Goal: Information Seeking & Learning: Find contact information

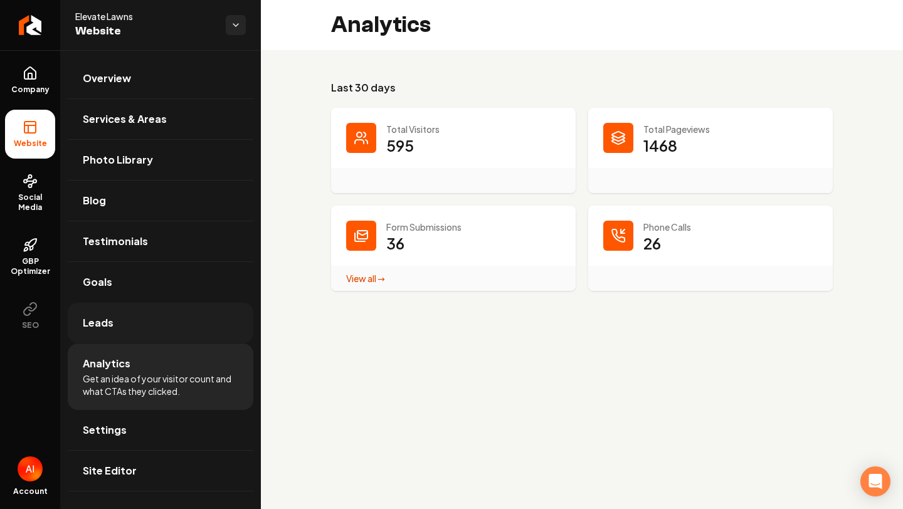
click at [118, 326] on link "Leads" at bounding box center [161, 323] width 186 height 40
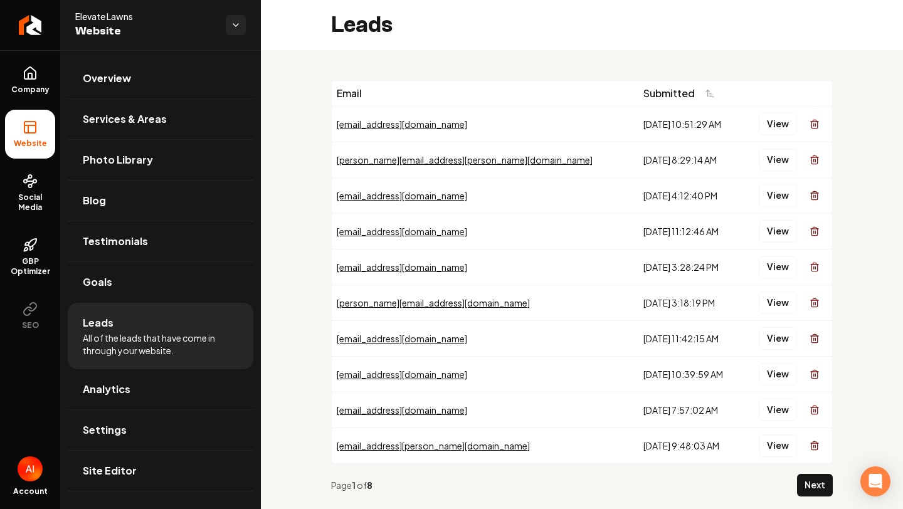
scroll to position [27, 0]
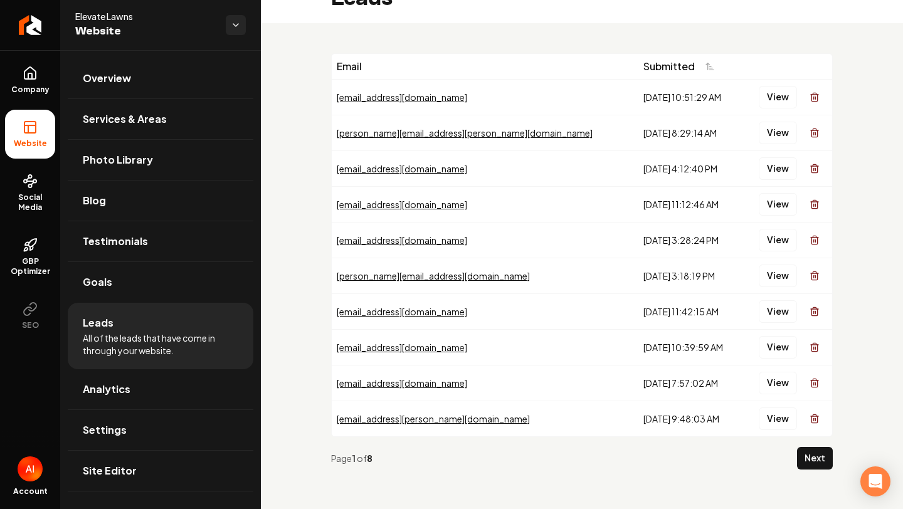
click at [190, 337] on span "All of the leads that have come in through your website." at bounding box center [161, 344] width 156 height 25
click at [822, 460] on button "Next" at bounding box center [815, 458] width 36 height 23
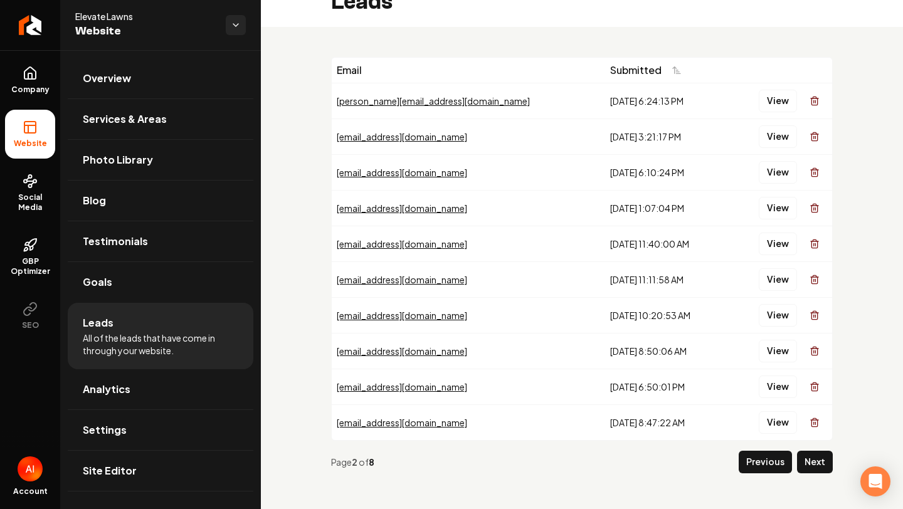
scroll to position [25, 0]
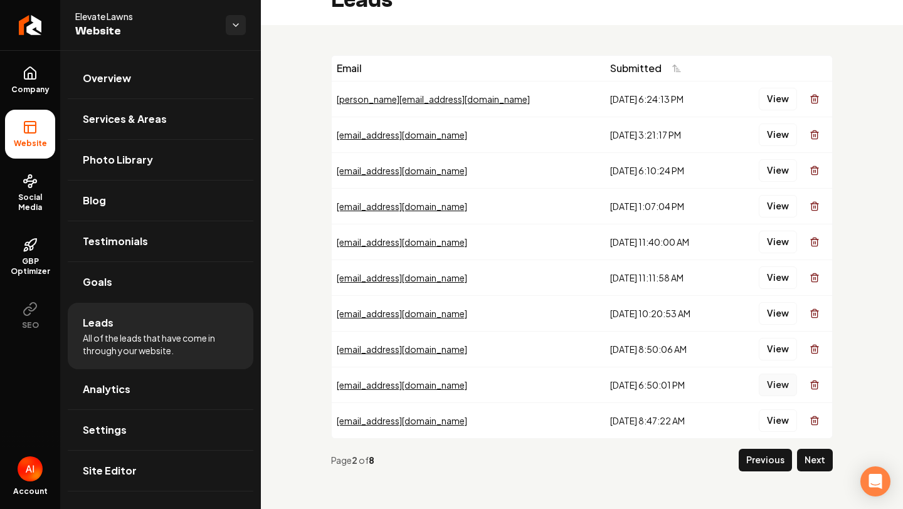
click at [780, 383] on button "View" at bounding box center [778, 385] width 38 height 23
click at [776, 354] on button "View" at bounding box center [778, 349] width 38 height 23
click at [768, 310] on button "View" at bounding box center [778, 313] width 38 height 23
click at [772, 276] on button "View" at bounding box center [778, 278] width 38 height 23
click at [780, 243] on button "View" at bounding box center [778, 242] width 38 height 23
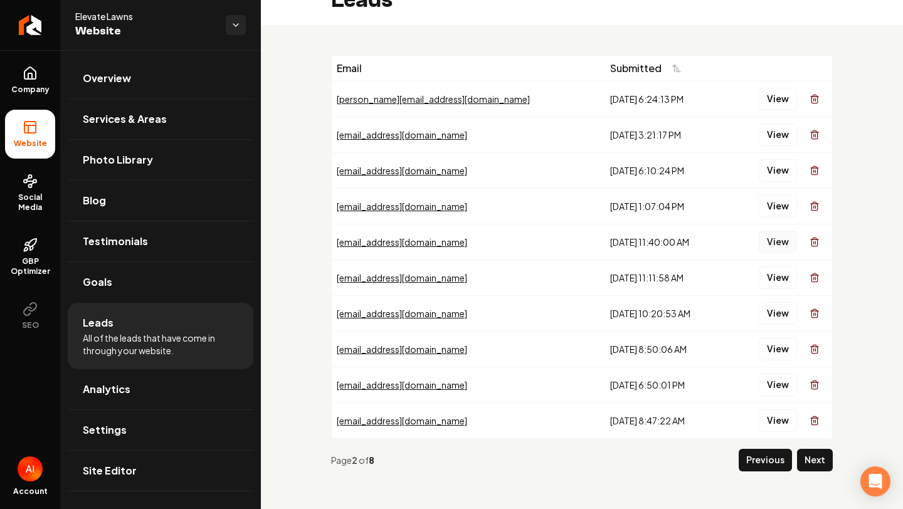
click at [780, 238] on button "View" at bounding box center [778, 242] width 38 height 23
click at [772, 465] on button "Previous" at bounding box center [765, 460] width 53 height 23
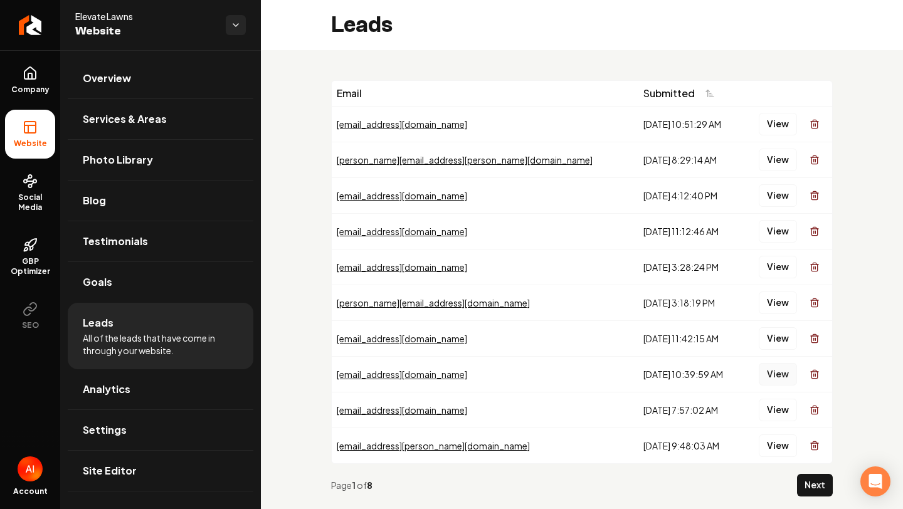
click at [769, 380] on button "View" at bounding box center [778, 374] width 38 height 23
click at [770, 307] on button "View" at bounding box center [778, 303] width 38 height 23
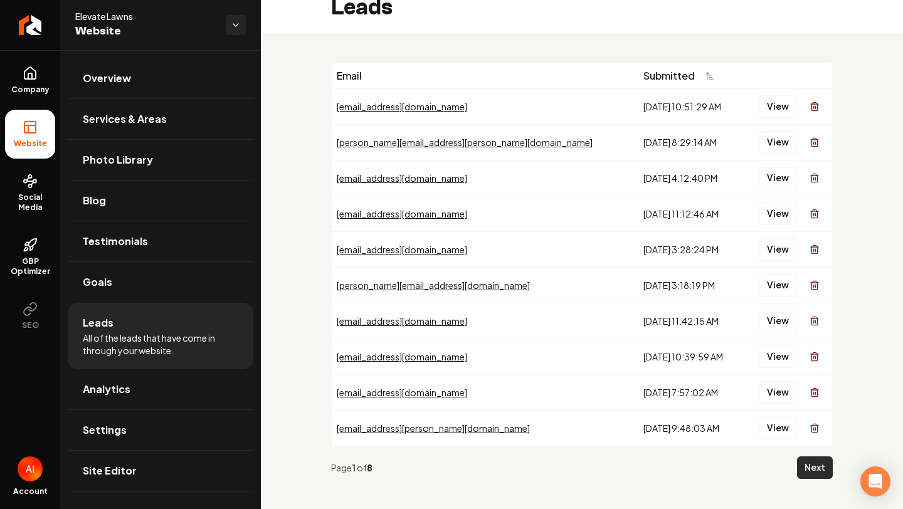
click at [807, 476] on button "Next" at bounding box center [815, 468] width 36 height 23
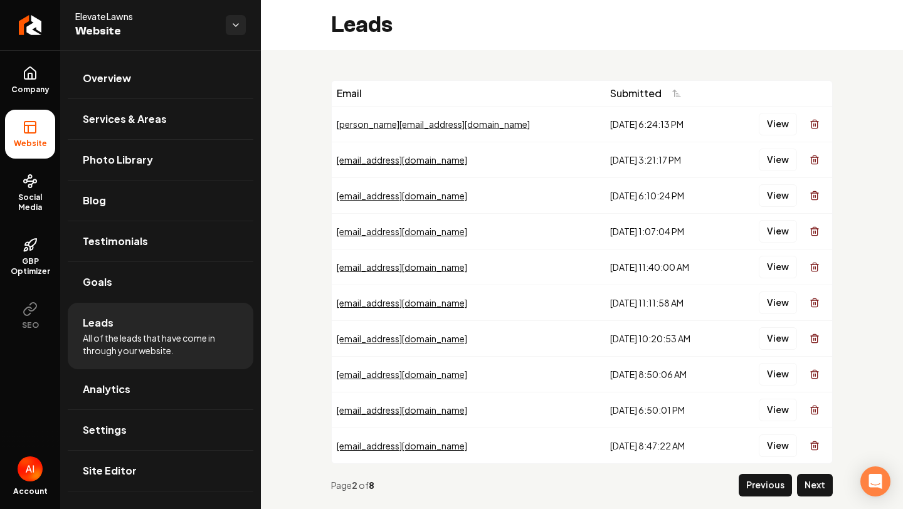
scroll to position [11, 0]
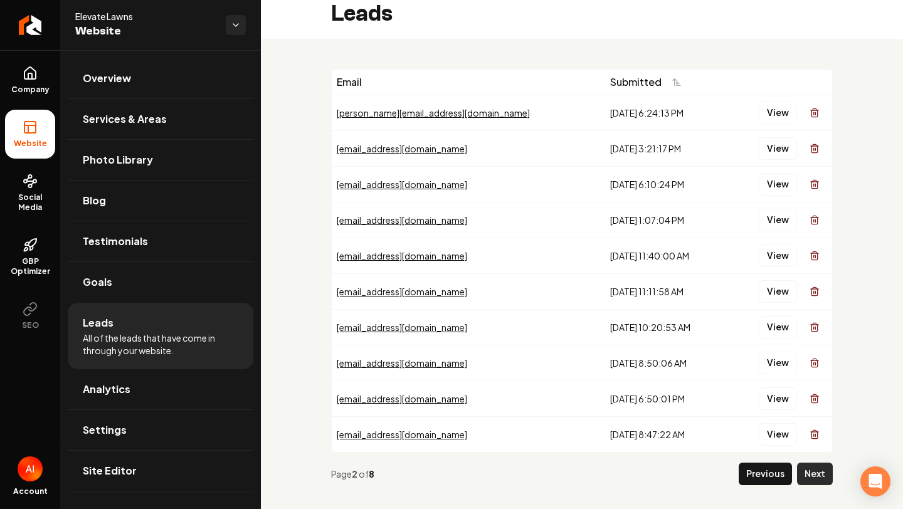
click at [819, 475] on button "Next" at bounding box center [815, 474] width 36 height 23
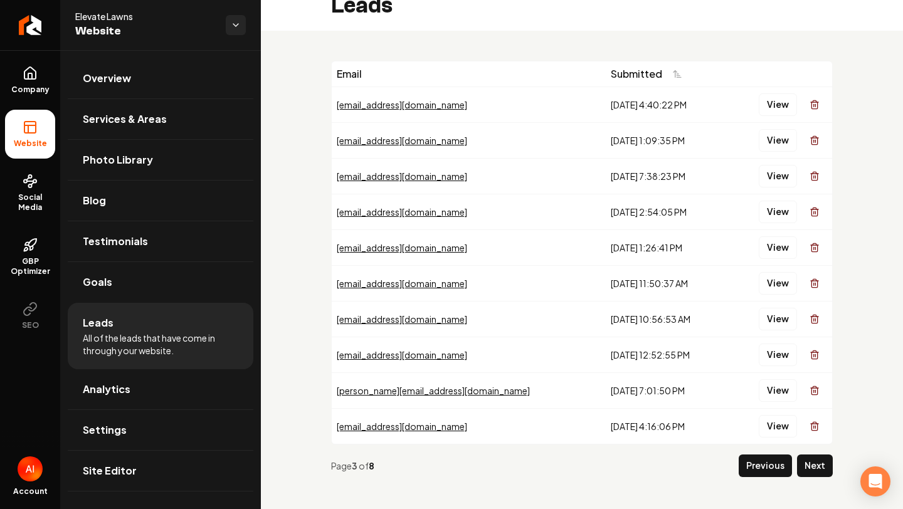
scroll to position [21, 0]
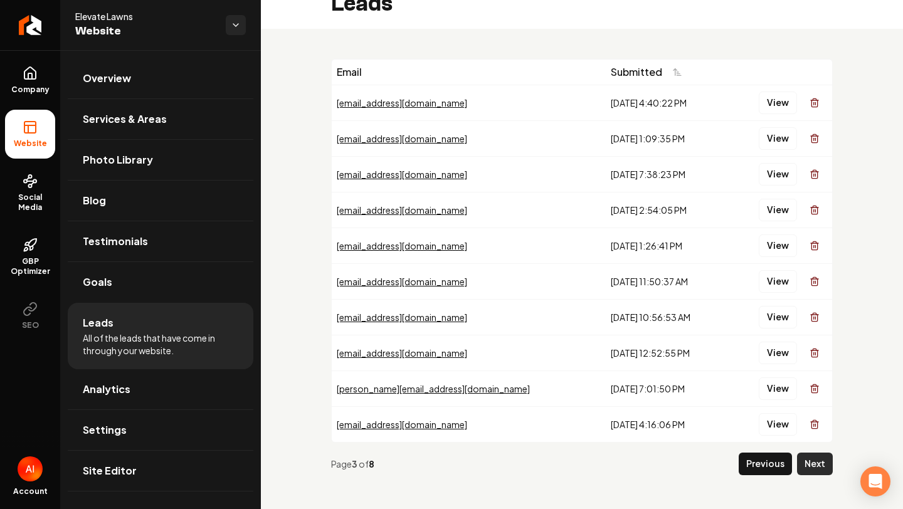
click at [814, 464] on button "Next" at bounding box center [815, 464] width 36 height 23
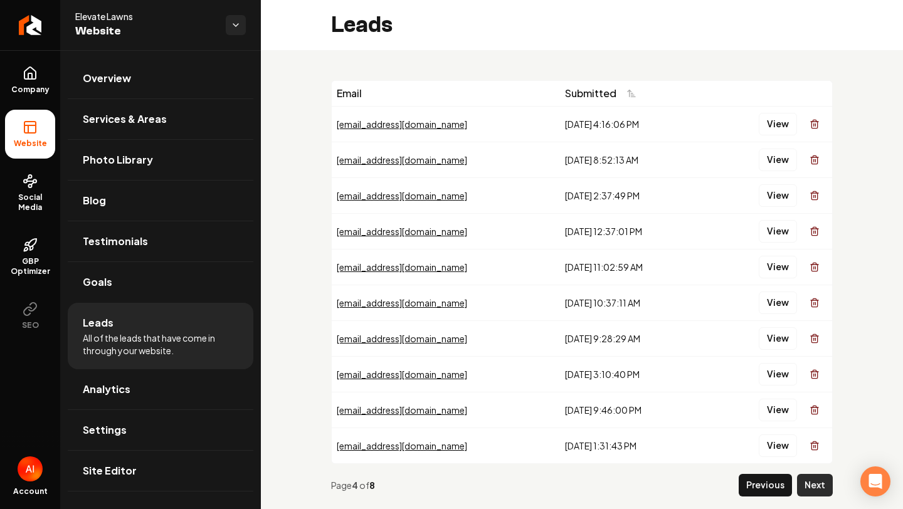
click at [829, 480] on button "Next" at bounding box center [815, 485] width 36 height 23
click at [804, 497] on div "Page 5 of 8 Previous Next" at bounding box center [582, 485] width 502 height 43
click at [807, 489] on button "Next" at bounding box center [815, 485] width 36 height 23
click at [811, 489] on button "Next" at bounding box center [815, 485] width 36 height 23
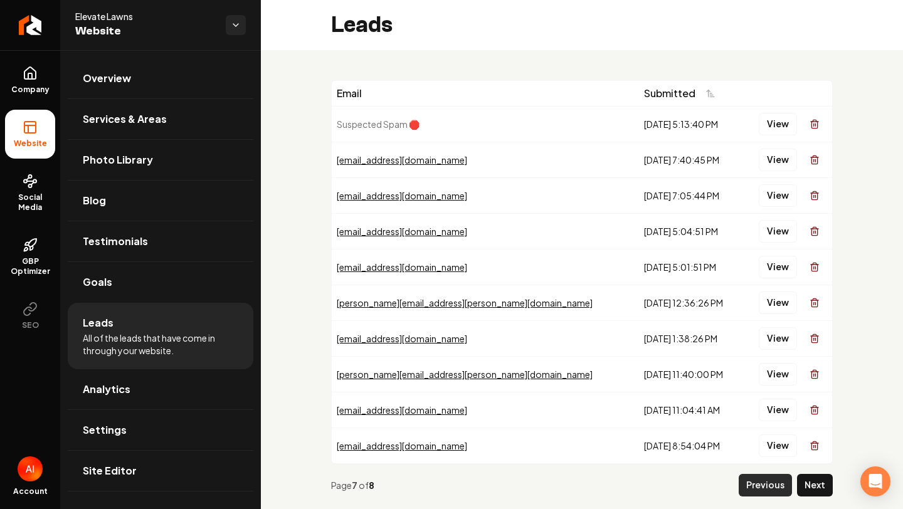
click at [764, 481] on button "Previous" at bounding box center [765, 485] width 53 height 23
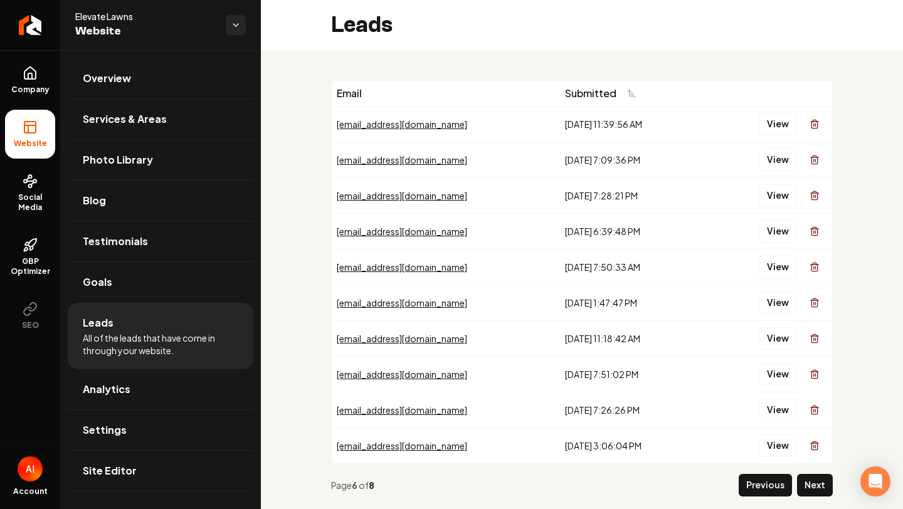
click at [764, 481] on button "Previous" at bounding box center [765, 485] width 53 height 23
click at [772, 494] on button "Previous" at bounding box center [765, 485] width 53 height 23
click at [772, 487] on button "Previous" at bounding box center [765, 485] width 53 height 23
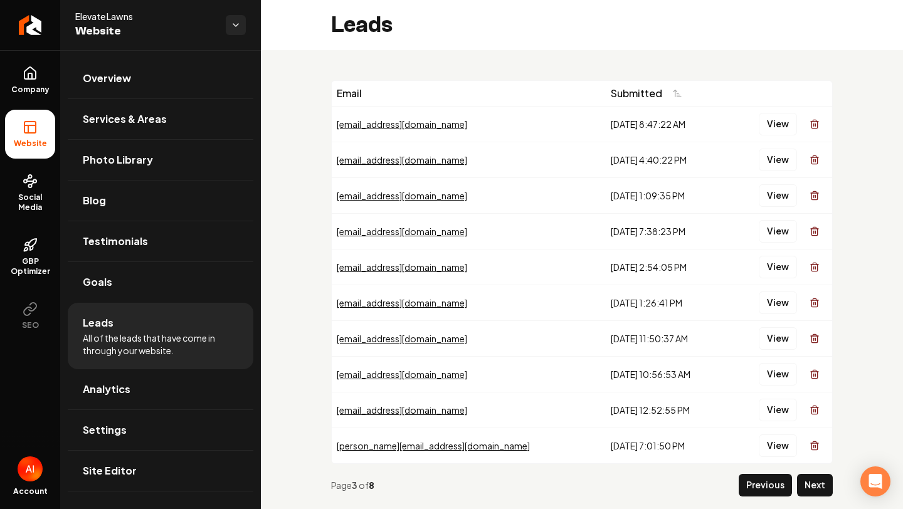
click at [766, 497] on div "Page 3 of 8 Previous Next" at bounding box center [582, 485] width 502 height 43
click at [758, 486] on button "Previous" at bounding box center [765, 485] width 53 height 23
click at [790, 445] on button "View" at bounding box center [778, 446] width 38 height 23
click at [775, 482] on button "Previous" at bounding box center [765, 485] width 53 height 23
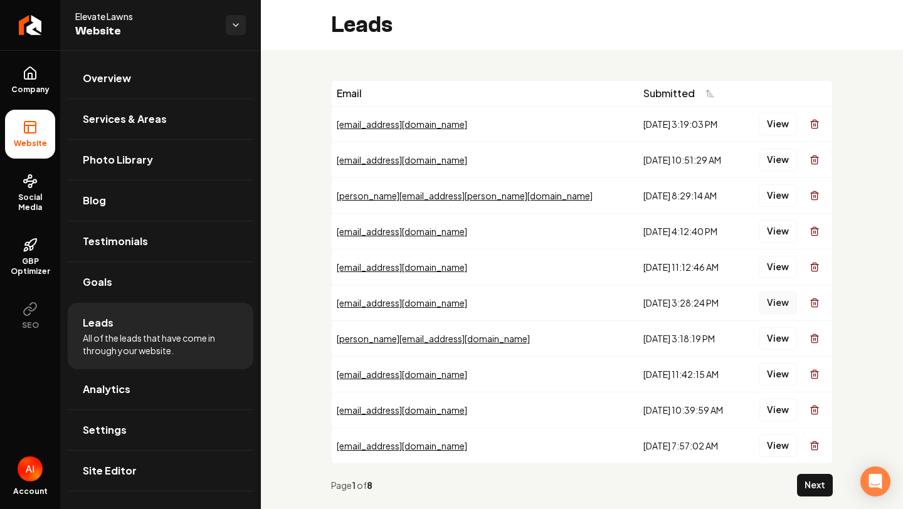
click at [787, 300] on button "View" at bounding box center [778, 303] width 38 height 23
click at [774, 366] on button "View" at bounding box center [778, 374] width 38 height 23
click at [787, 455] on button "View" at bounding box center [778, 446] width 38 height 23
click at [768, 462] on td "View" at bounding box center [787, 446] width 90 height 36
click at [812, 480] on button "Next" at bounding box center [815, 485] width 36 height 23
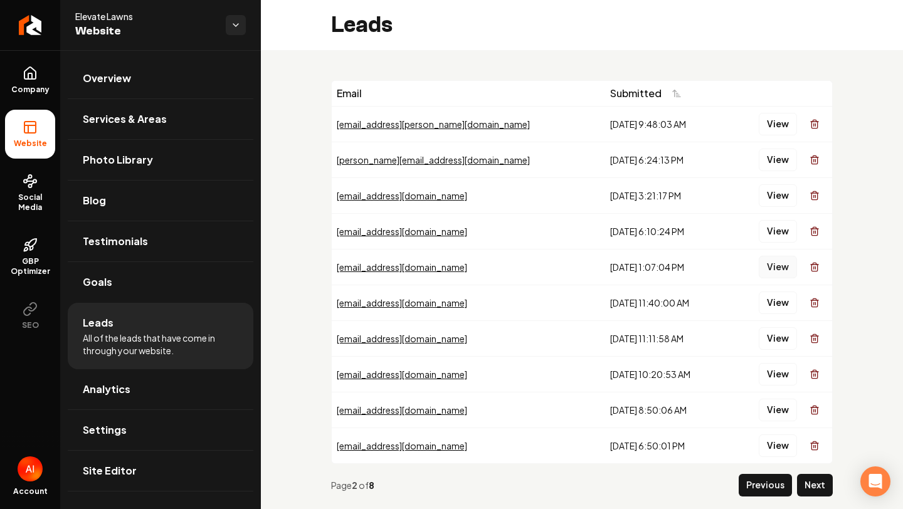
click at [775, 270] on button "View" at bounding box center [778, 267] width 38 height 23
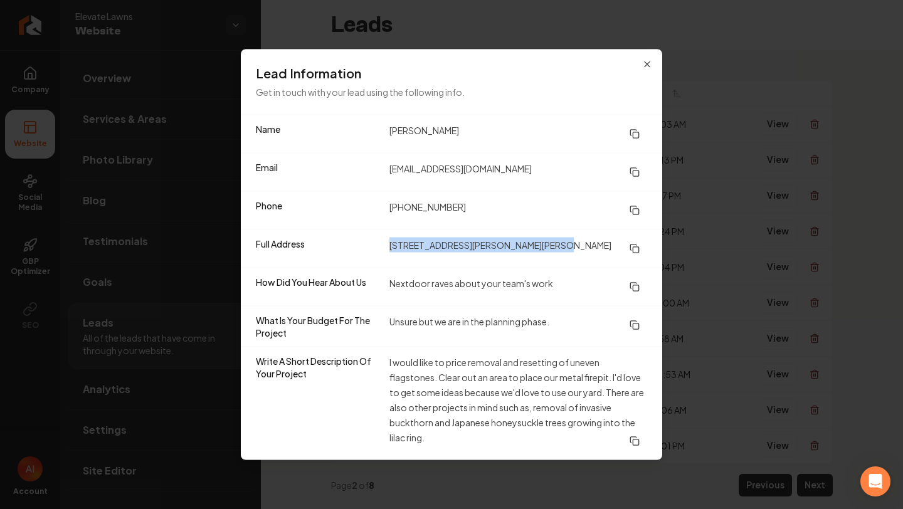
drag, startPoint x: 384, startPoint y: 242, endPoint x: 635, endPoint y: 243, distance: 251.0
click at [636, 246] on div "Full Address 1897 Selby Ave Saint Paul, MN 55104" at bounding box center [452, 249] width 422 height 38
copy div "1897 Selby Ave Saint Paul, MN 55104"
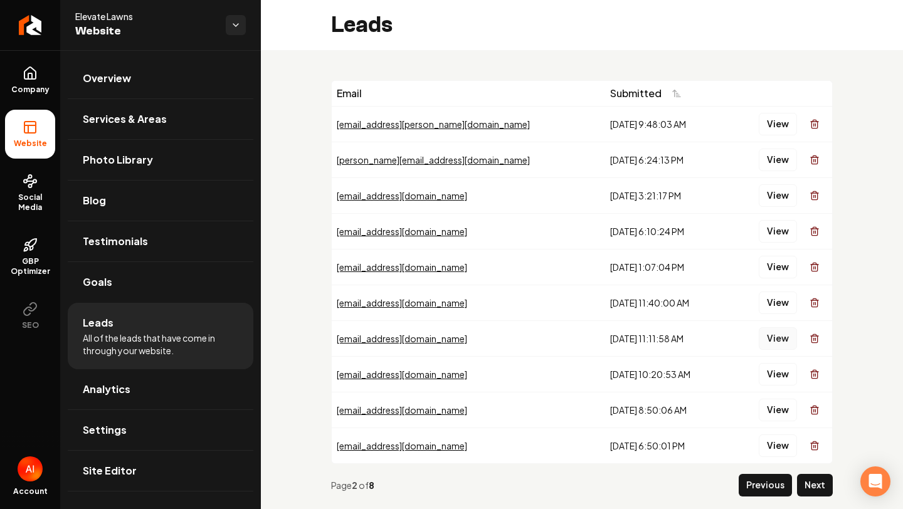
click at [766, 343] on button "View" at bounding box center [778, 339] width 38 height 23
click at [774, 308] on button "View" at bounding box center [778, 303] width 38 height 23
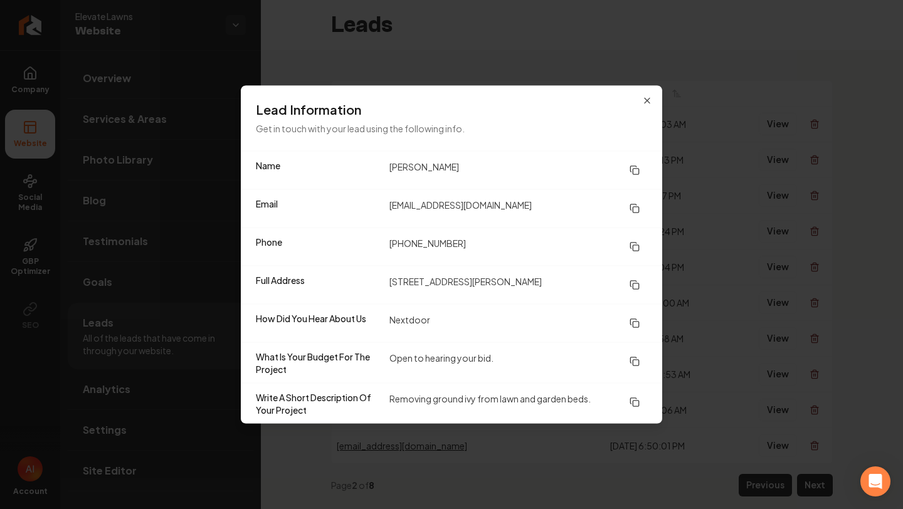
click at [656, 103] on div "Lead Information Get in touch with your lead using the following info." at bounding box center [452, 118] width 422 height 65
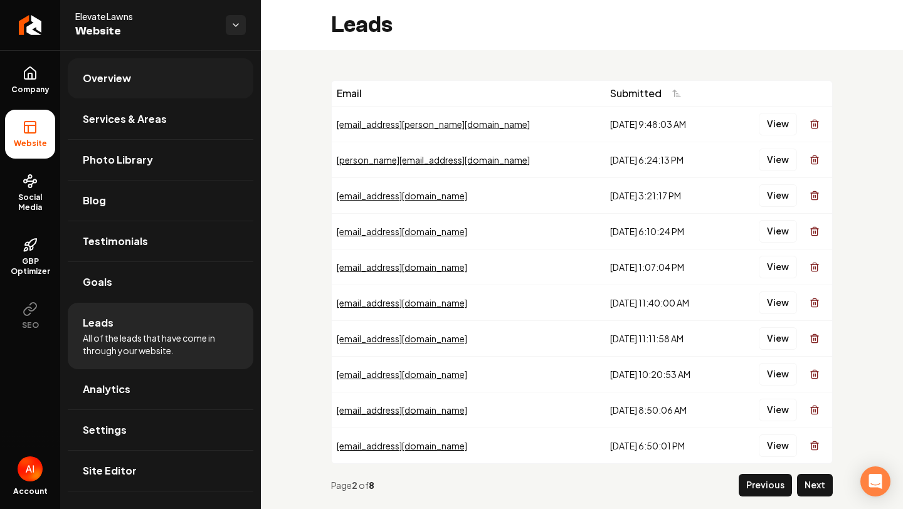
click at [181, 92] on link "Overview" at bounding box center [161, 78] width 186 height 40
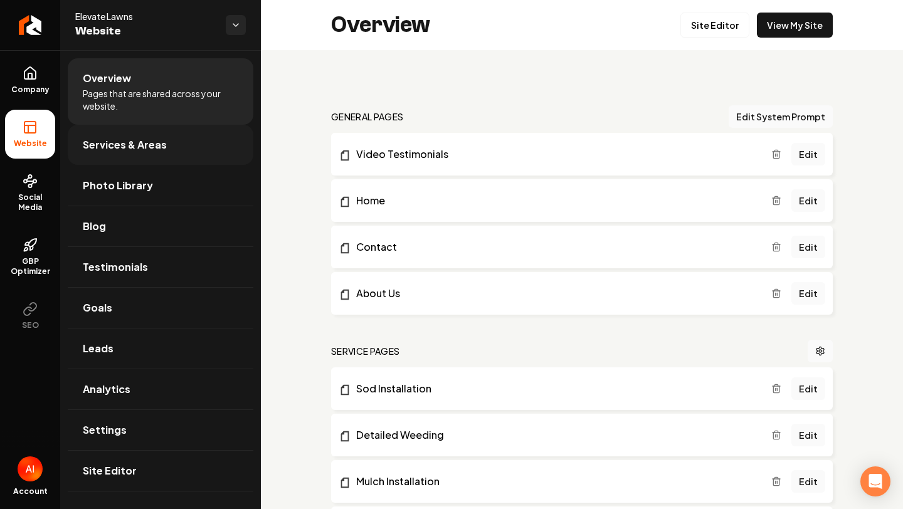
click at [165, 160] on link "Services & Areas" at bounding box center [161, 145] width 186 height 40
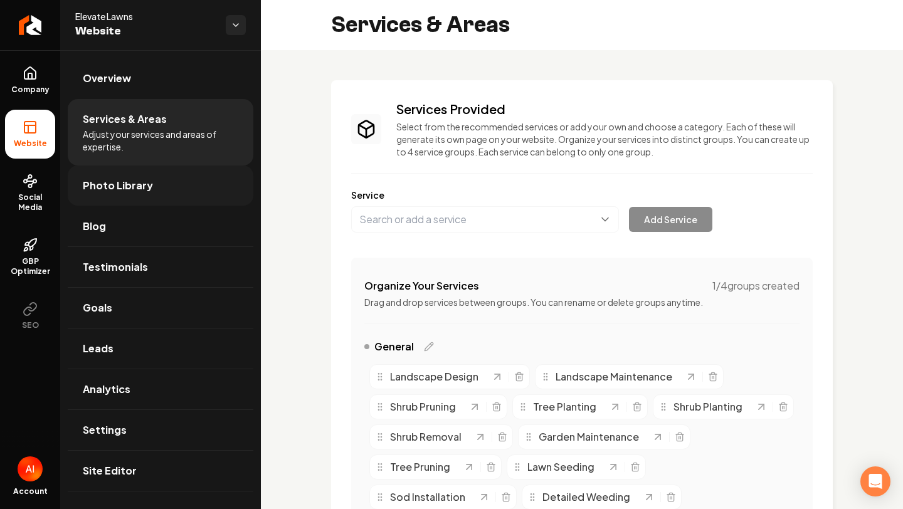
click at [147, 183] on span "Photo Library" at bounding box center [118, 185] width 70 height 15
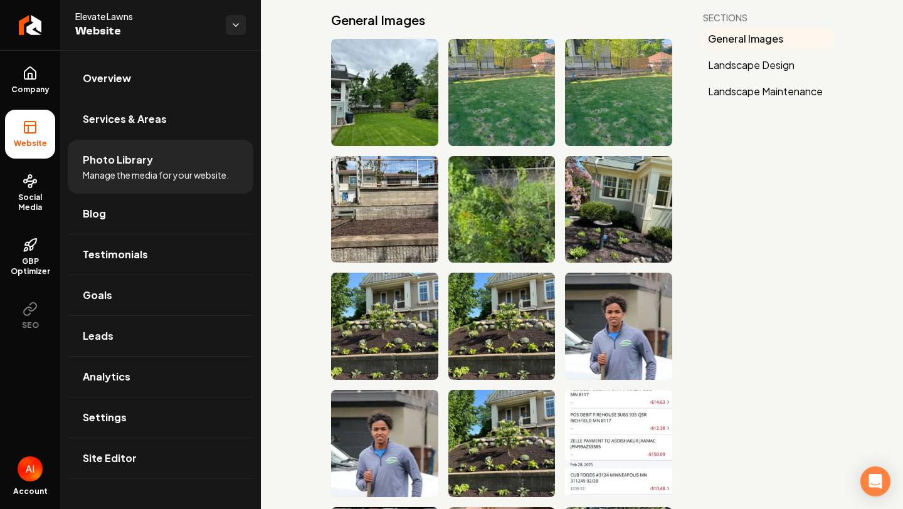
scroll to position [67, 0]
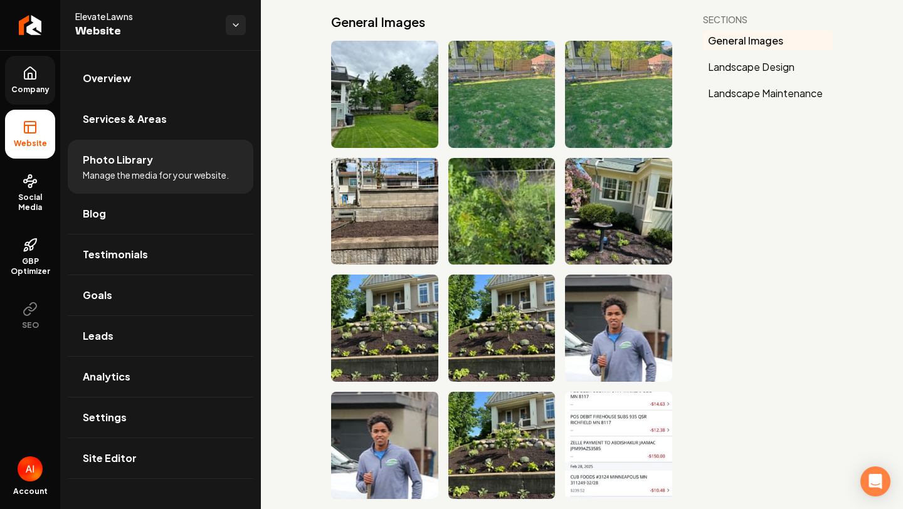
click at [31, 83] on link "Company" at bounding box center [30, 80] width 50 height 49
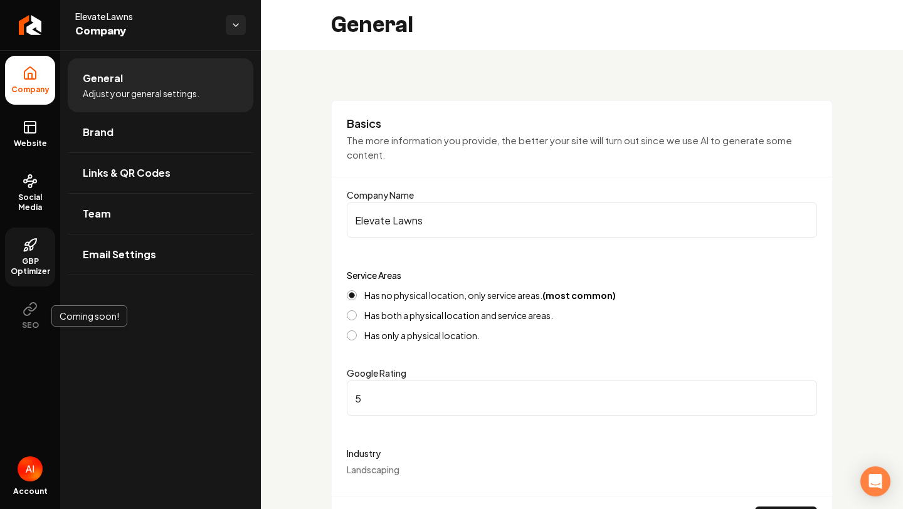
click at [36, 255] on link "GBP Optimizer" at bounding box center [30, 257] width 50 height 59
click at [107, 127] on span "Brand" at bounding box center [98, 132] width 31 height 15
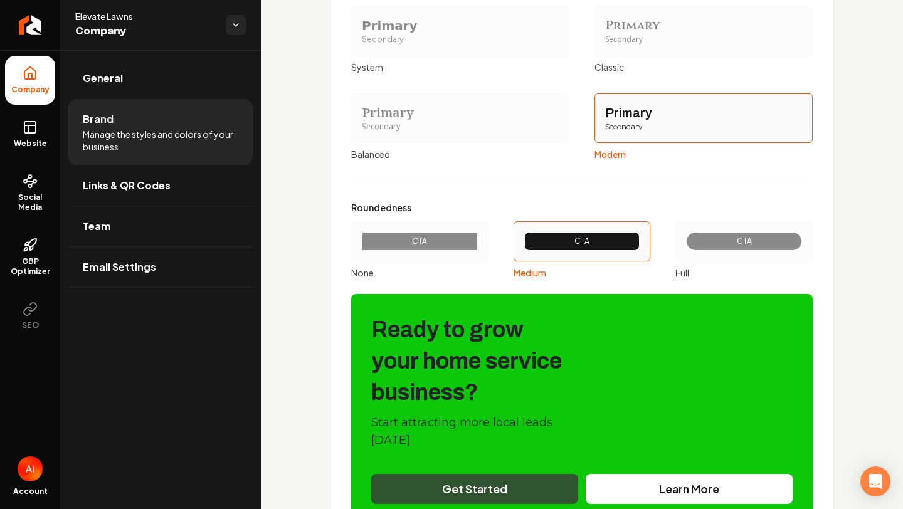
scroll to position [1447, 0]
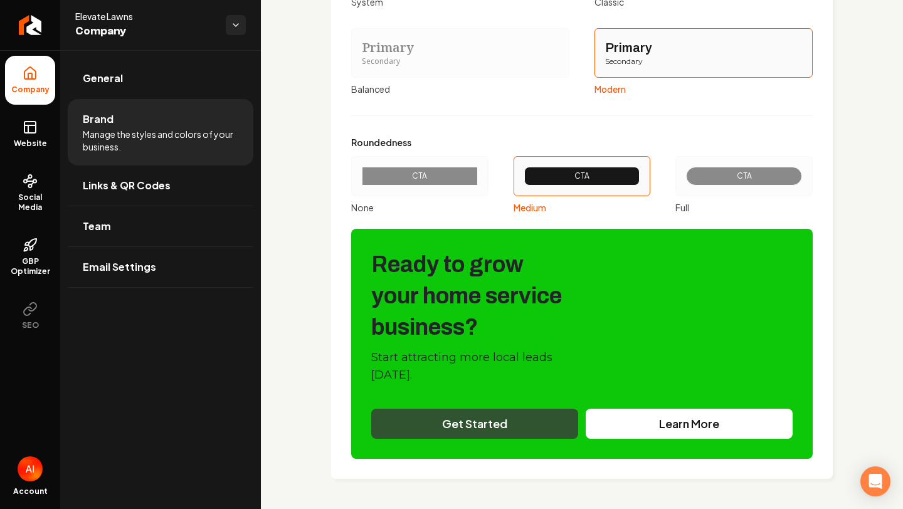
click at [453, 439] on div "Primary Color #315430 #315430 Secondary Color #0dc809 #0dc809 Color 1 #f4eeee #…" at bounding box center [582, 37] width 462 height 843
click at [451, 430] on div "Primary Color #315430 #315430 Secondary Color #0dc809 #0dc809 Color 1 #f4eeee #…" at bounding box center [582, 37] width 462 height 843
click at [451, 429] on div "Primary Color #315430 #315430 Secondary Color #0dc809 #0dc809 Color 1 #f4eeee #…" at bounding box center [582, 37] width 462 height 843
click at [454, 408] on div "Primary Color #315430 #315430 Secondary Color #0dc809 #0dc809 Color 1 #f4eeee #…" at bounding box center [582, 37] width 462 height 843
click at [602, 179] on div "CTA" at bounding box center [582, 176] width 95 height 10
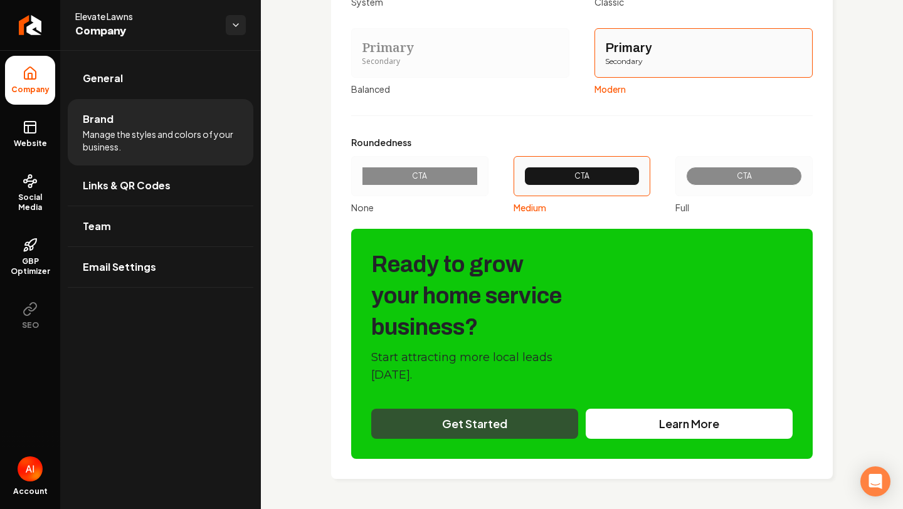
click at [523, 179] on button "CTA Medium" at bounding box center [518, 176] width 10 height 10
click at [717, 175] on div "CTA" at bounding box center [744, 176] width 95 height 10
click at [685, 175] on button "CTA Full" at bounding box center [680, 176] width 10 height 10
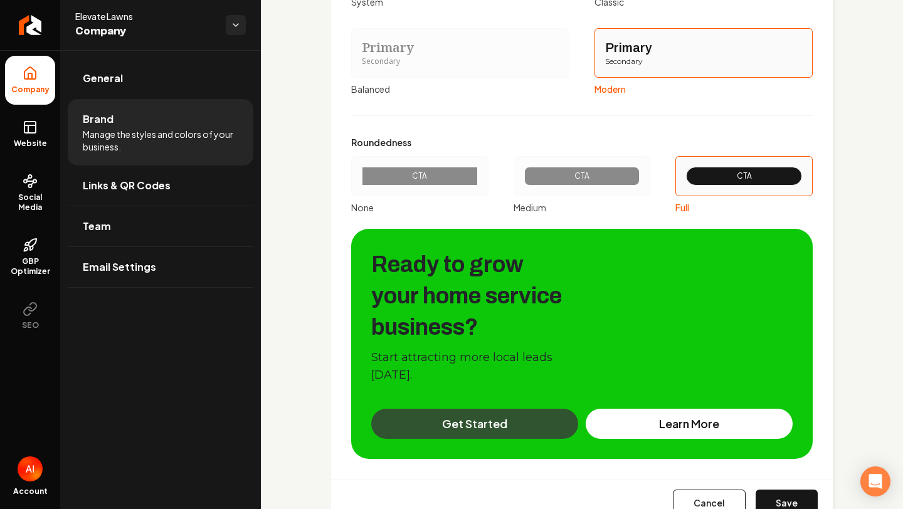
click at [615, 191] on div "CTA" at bounding box center [582, 176] width 137 height 40
click at [523, 181] on button "CTA Medium" at bounding box center [518, 176] width 10 height 10
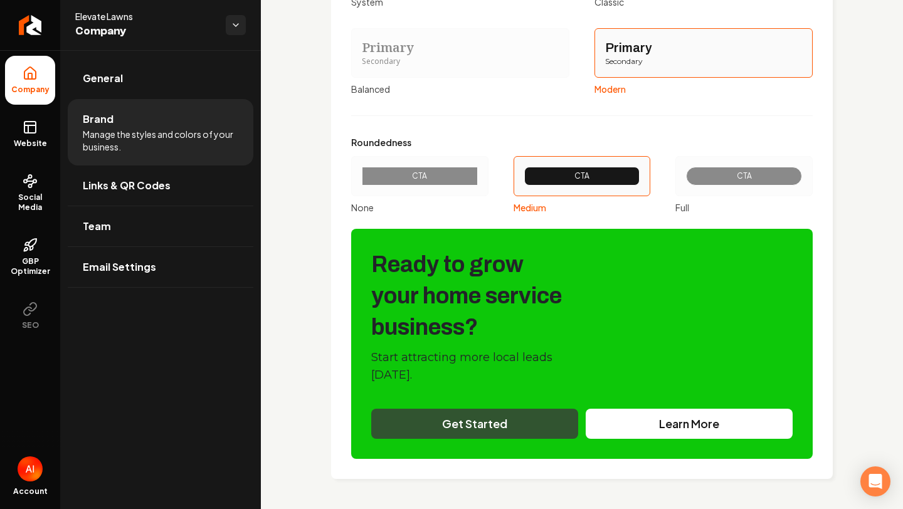
click at [718, 175] on div "CTA" at bounding box center [744, 176] width 95 height 10
click at [685, 175] on button "CTA Full" at bounding box center [680, 176] width 10 height 10
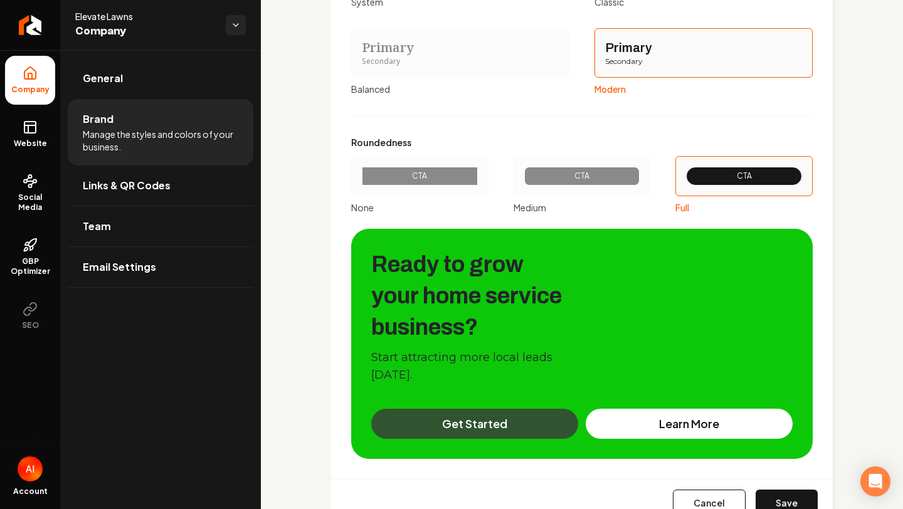
scroll to position [1496, 0]
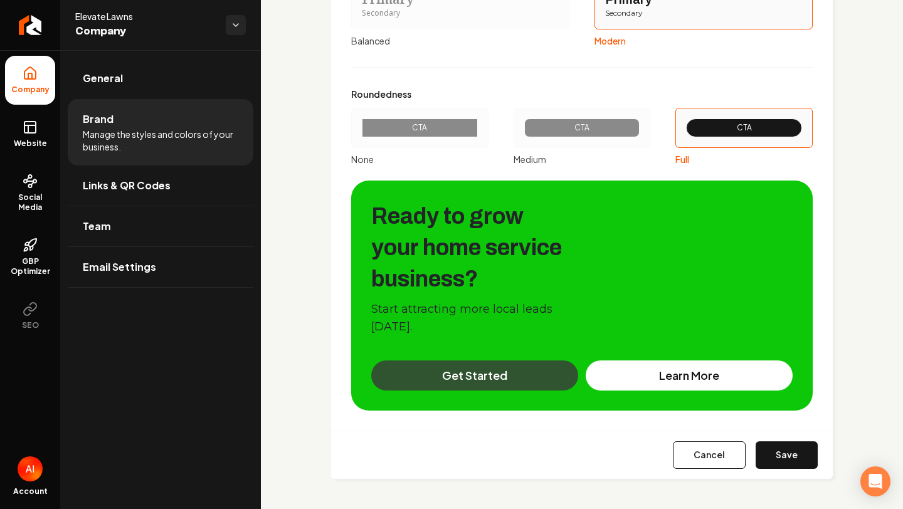
click at [812, 467] on button "Save" at bounding box center [787, 456] width 62 height 28
type input "#f4eeee"
type input "#d3e1d3"
type input "#d0dcd0"
type input "#0d120d"
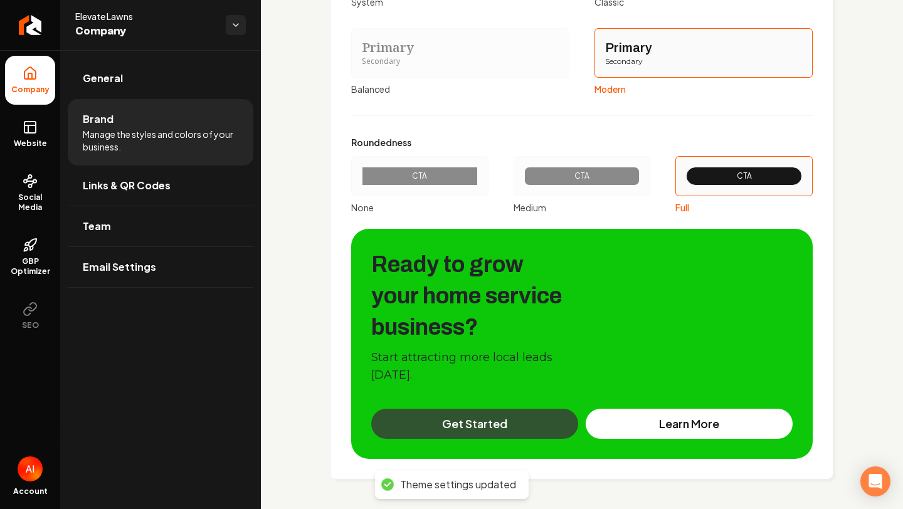
scroll to position [1447, 0]
click at [174, 235] on link "Team" at bounding box center [161, 226] width 186 height 40
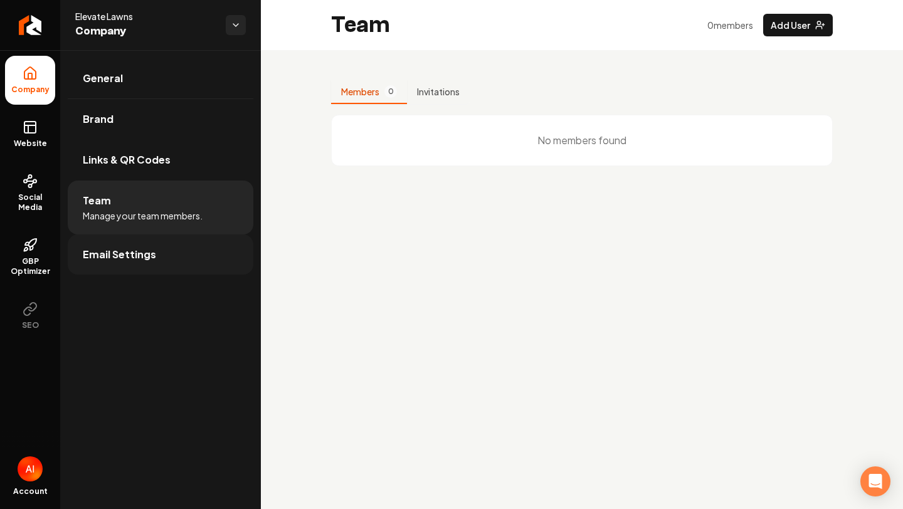
click at [154, 262] on link "Email Settings" at bounding box center [161, 255] width 186 height 40
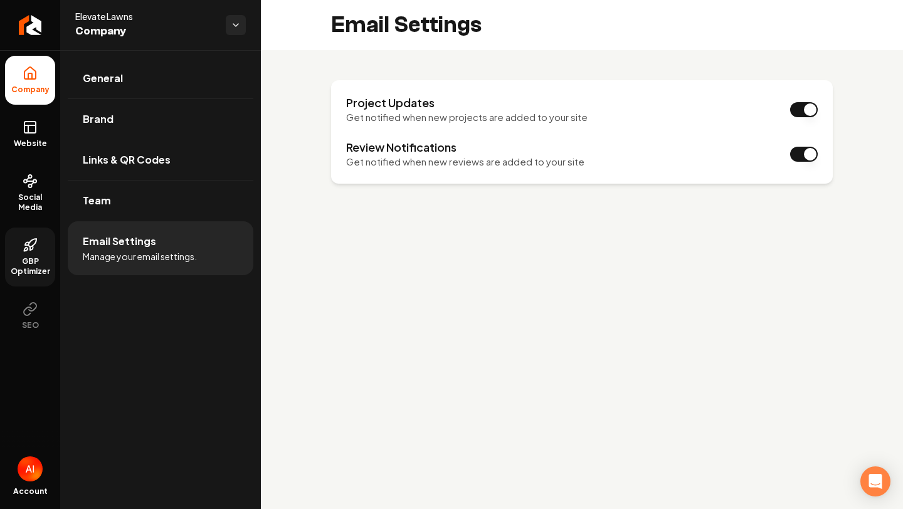
click at [18, 263] on span "GBP Optimizer" at bounding box center [30, 267] width 50 height 20
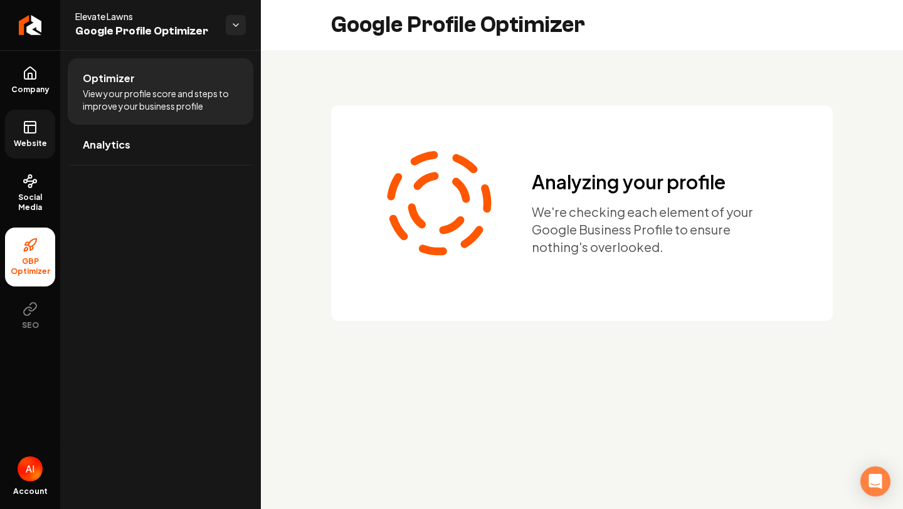
click at [45, 134] on link "Website" at bounding box center [30, 134] width 50 height 49
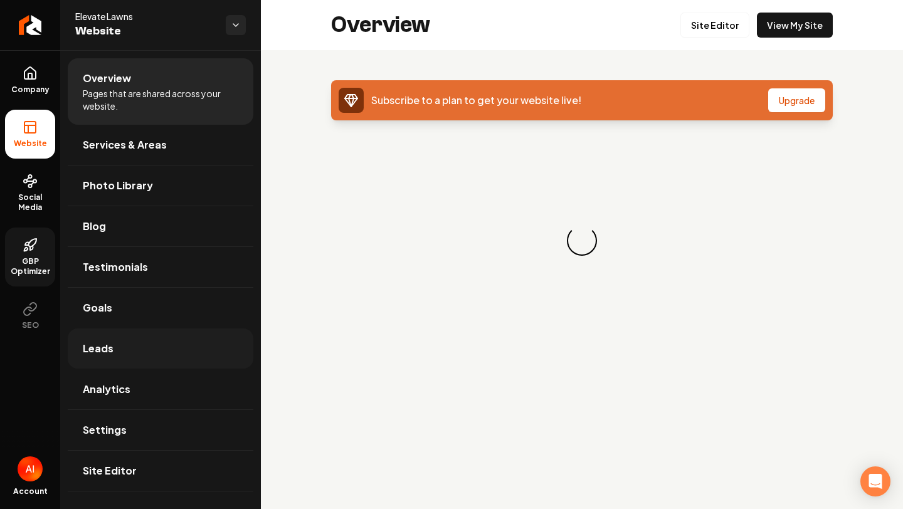
click at [149, 346] on link "Leads" at bounding box center [161, 349] width 186 height 40
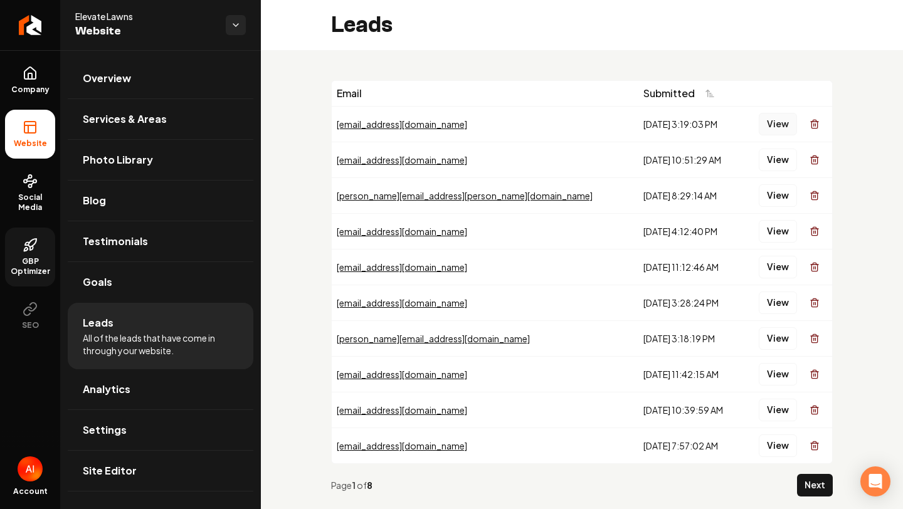
click at [770, 126] on button "View" at bounding box center [778, 124] width 38 height 23
click at [780, 162] on button "View" at bounding box center [778, 160] width 38 height 23
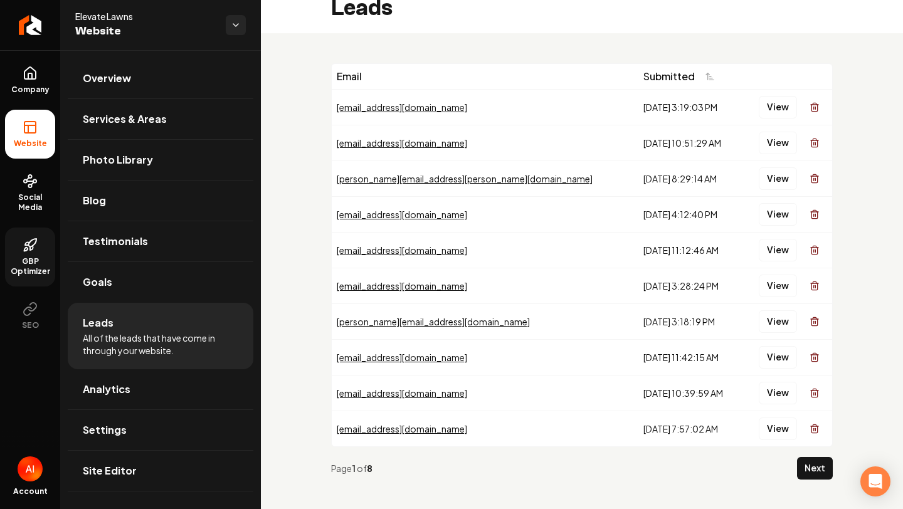
scroll to position [19, 0]
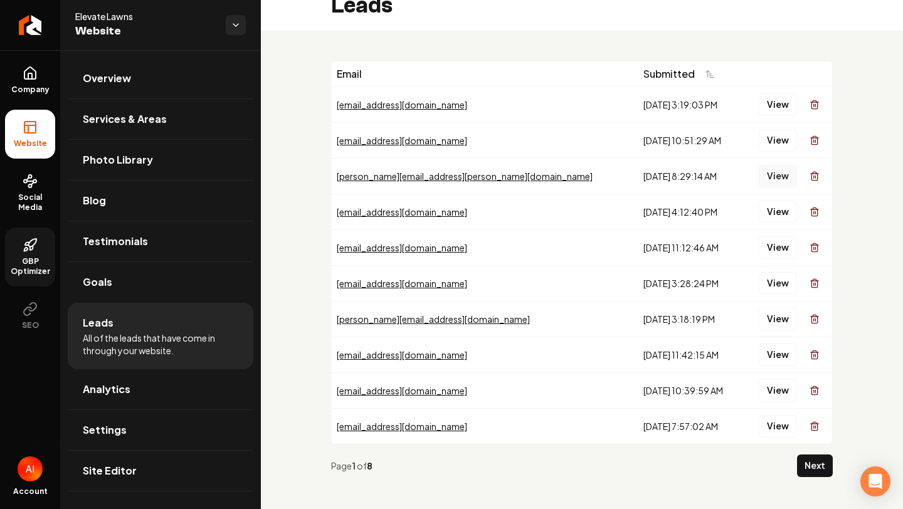
click at [768, 179] on button "View" at bounding box center [778, 176] width 38 height 23
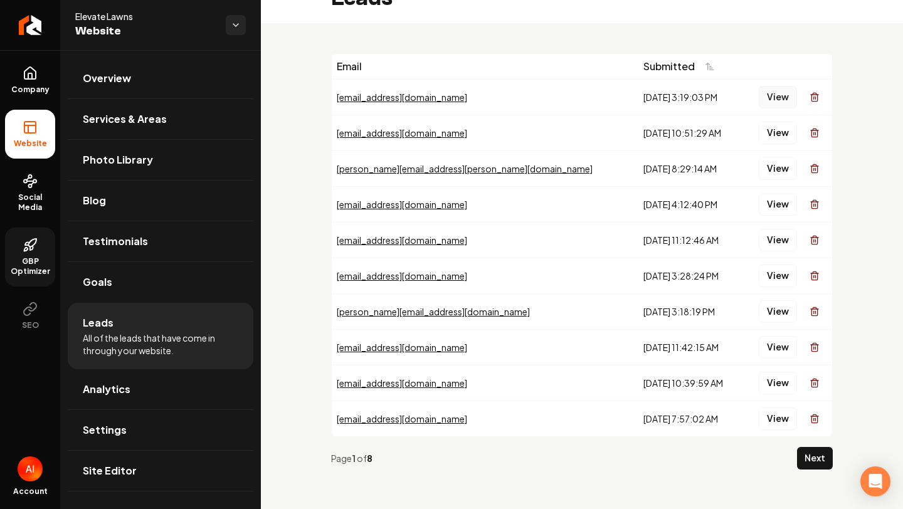
click at [768, 100] on button "View" at bounding box center [778, 97] width 38 height 23
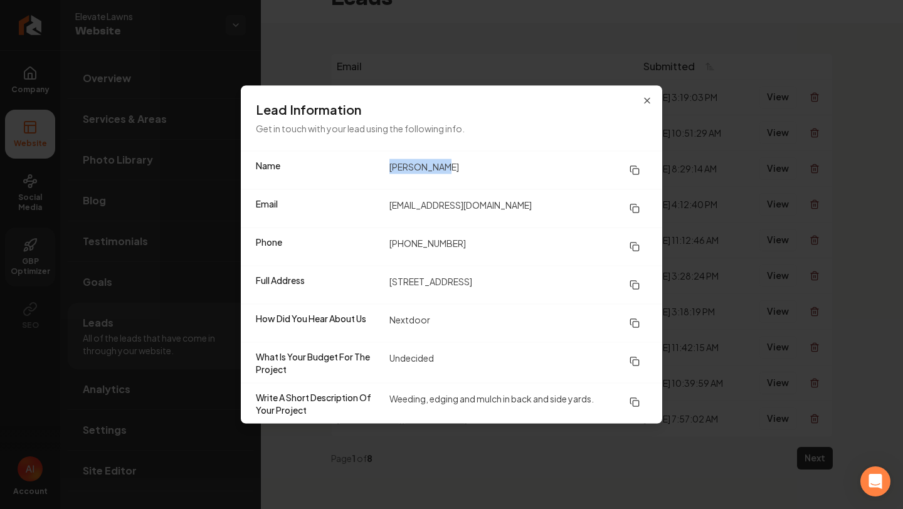
drag, startPoint x: 386, startPoint y: 164, endPoint x: 484, endPoint y: 166, distance: 97.9
click at [483, 167] on div "Name [PERSON_NAME]" at bounding box center [452, 171] width 422 height 38
copy dd "[PERSON_NAME]"
drag, startPoint x: 387, startPoint y: 243, endPoint x: 527, endPoint y: 245, distance: 139.9
click at [524, 245] on div "Phone [PHONE_NUMBER]" at bounding box center [452, 247] width 422 height 38
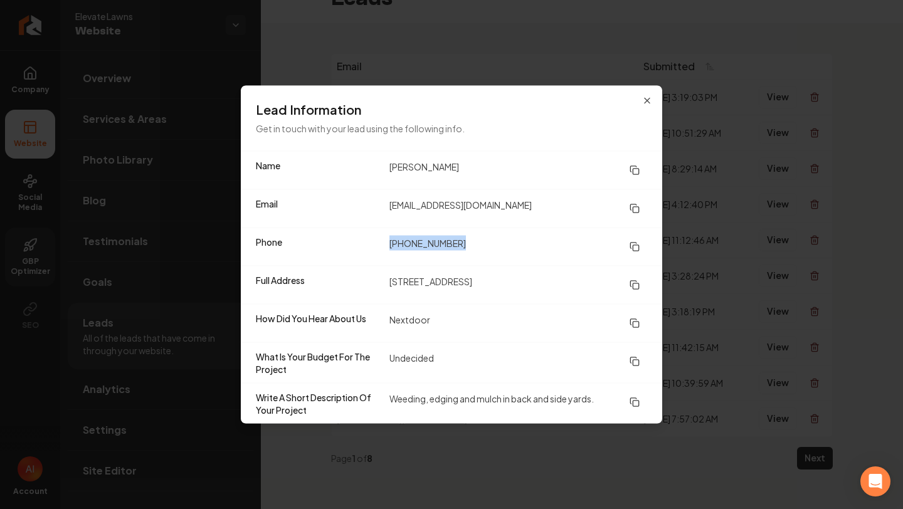
copy dd "[PHONE_NUMBER]"
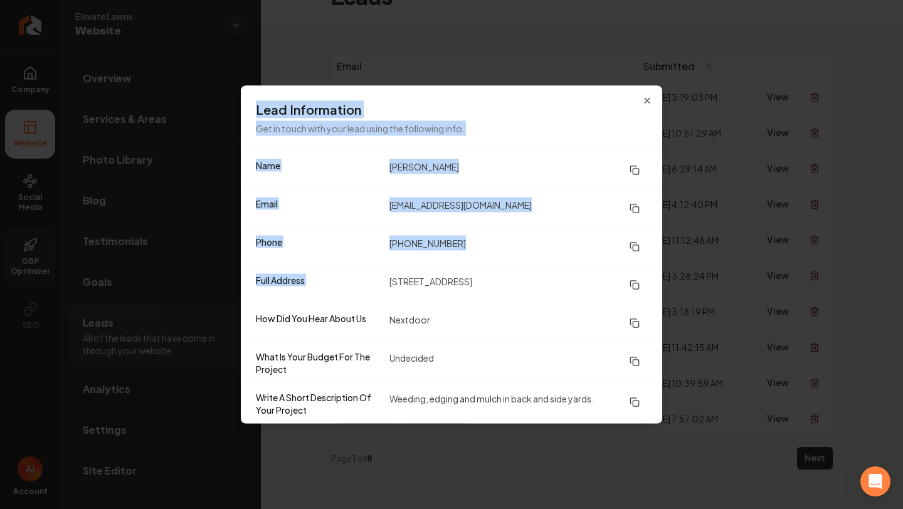
drag, startPoint x: 388, startPoint y: 278, endPoint x: 707, endPoint y: 286, distance: 318.8
click at [706, 290] on body "Company Website Social Media GBP Optimizer SEO Account Elevate Lawns Website Ov…" at bounding box center [451, 254] width 903 height 509
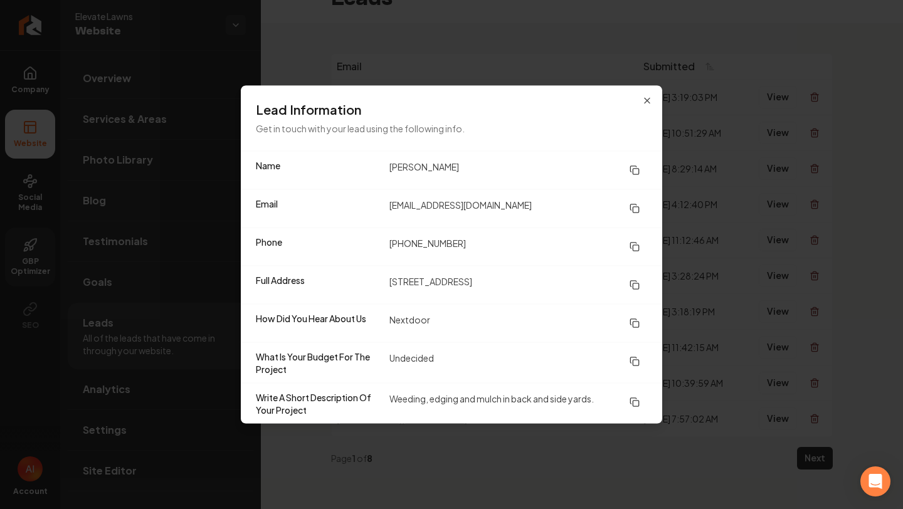
click at [540, 294] on dd "[STREET_ADDRESS]" at bounding box center [519, 285] width 258 height 23
drag, startPoint x: 536, startPoint y: 280, endPoint x: 375, endPoint y: 283, distance: 160.6
click at [375, 283] on div "Full Address [STREET_ADDRESS]" at bounding box center [452, 285] width 422 height 38
copy div "[STREET_ADDRESS]"
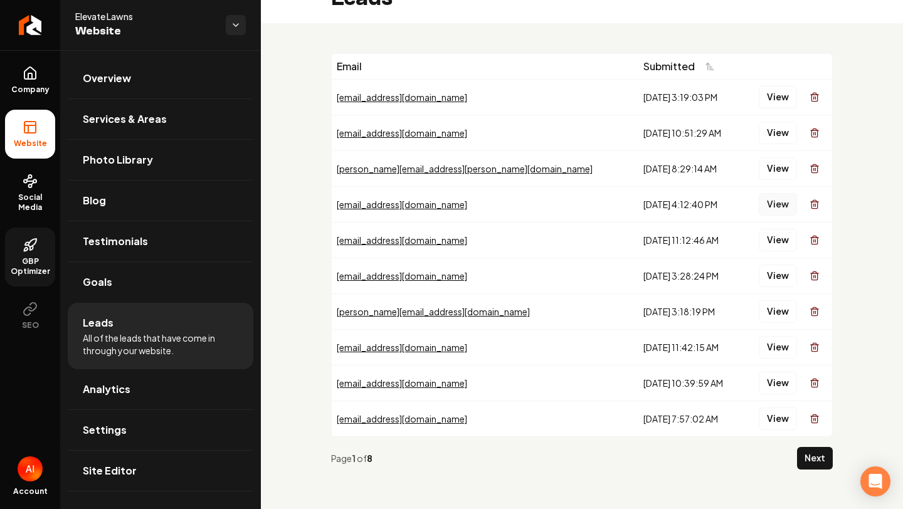
click at [769, 213] on button "View" at bounding box center [778, 204] width 38 height 23
click at [780, 240] on button "View" at bounding box center [778, 240] width 38 height 23
click at [780, 277] on button "View" at bounding box center [778, 276] width 38 height 23
click at [782, 309] on button "View" at bounding box center [778, 312] width 38 height 23
click at [776, 347] on button "View" at bounding box center [778, 347] width 38 height 23
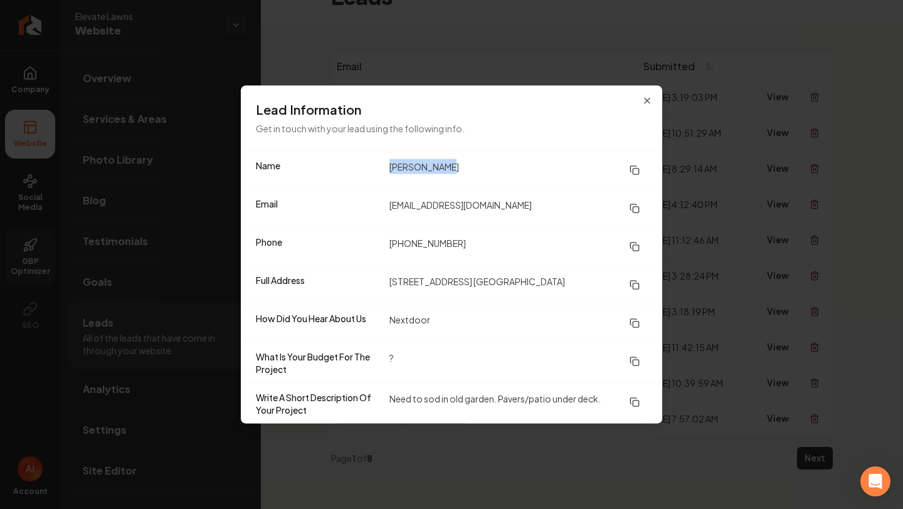
drag, startPoint x: 387, startPoint y: 165, endPoint x: 513, endPoint y: 169, distance: 126.2
click at [514, 169] on div "Name [PERSON_NAME]" at bounding box center [452, 171] width 422 height 38
copy dd "[PERSON_NAME]"
drag, startPoint x: 391, startPoint y: 279, endPoint x: 541, endPoint y: 275, distance: 150.0
click at [542, 276] on dd "[STREET_ADDRESS] [GEOGRAPHIC_DATA]" at bounding box center [519, 285] width 258 height 23
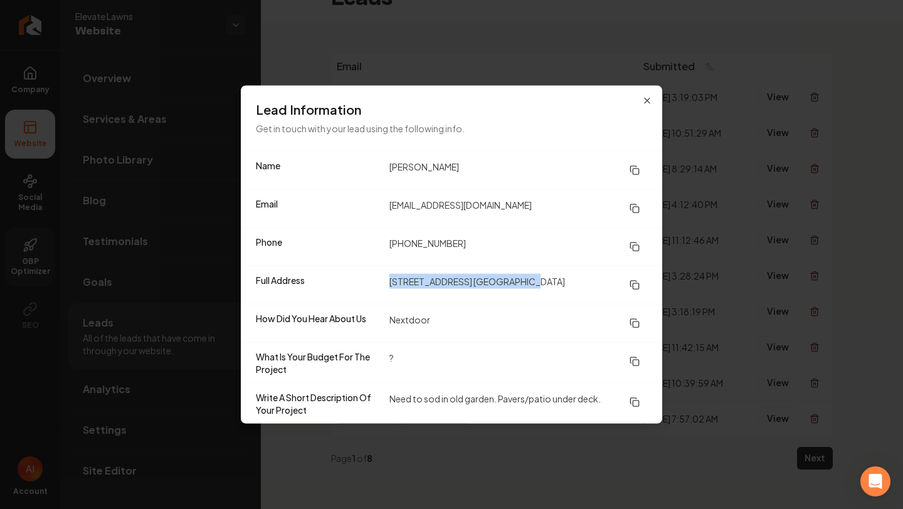
copy dd "[STREET_ADDRESS] [GEOGRAPHIC_DATA]"
click at [463, 320] on dd "Nextdoor" at bounding box center [519, 323] width 258 height 23
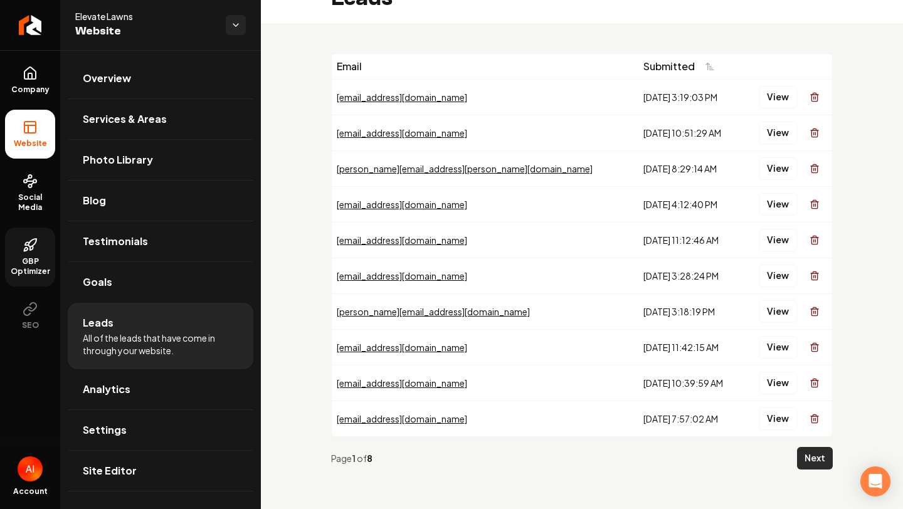
click at [799, 462] on button "Next" at bounding box center [815, 458] width 36 height 23
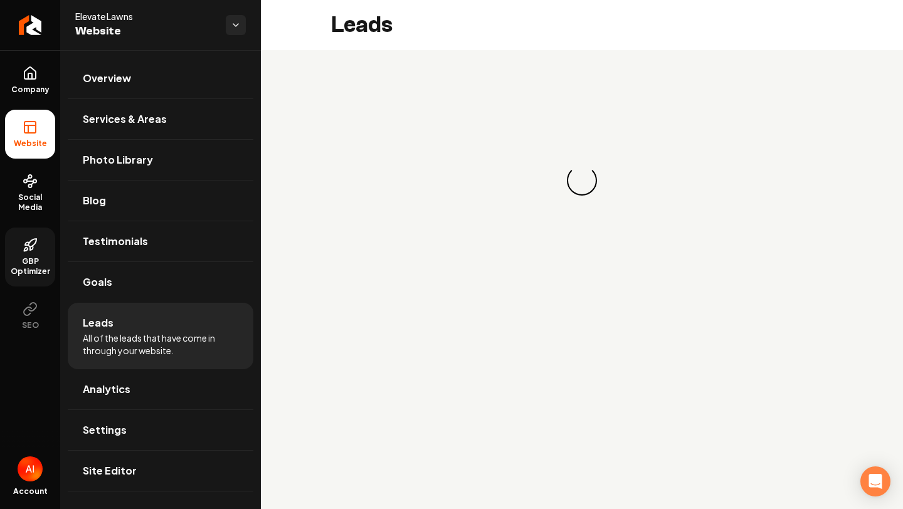
scroll to position [0, 0]
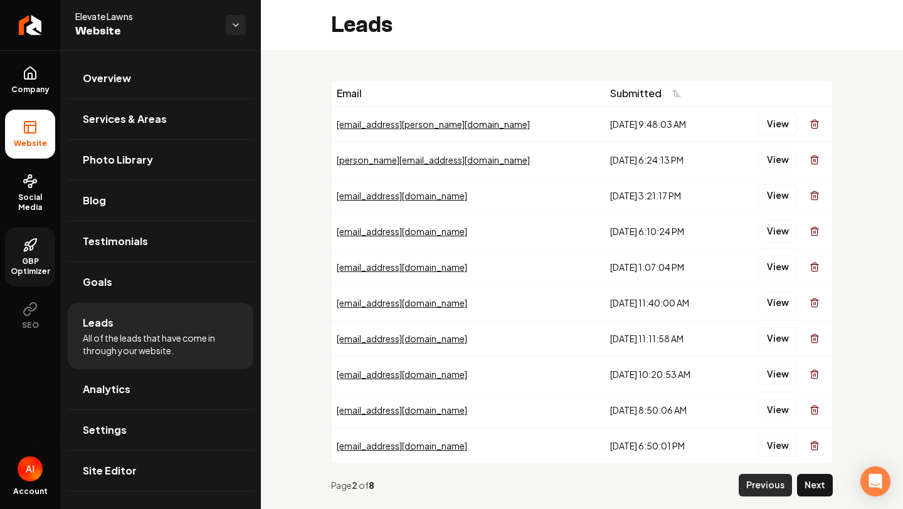
click at [745, 479] on button "Previous" at bounding box center [765, 485] width 53 height 23
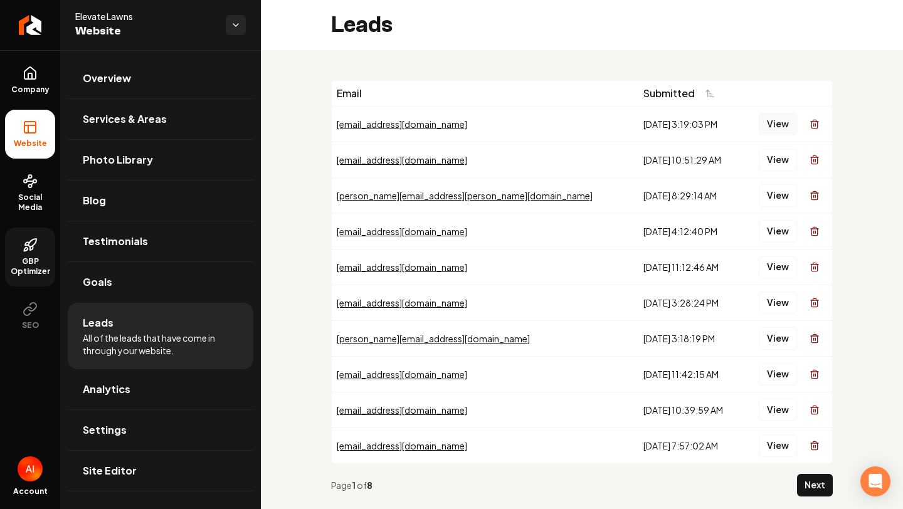
click at [785, 127] on button "View" at bounding box center [778, 124] width 38 height 23
click at [779, 161] on button "View" at bounding box center [778, 160] width 38 height 23
click at [783, 199] on button "View" at bounding box center [778, 195] width 38 height 23
click at [777, 125] on button "View" at bounding box center [778, 124] width 38 height 23
click at [781, 166] on button "View" at bounding box center [778, 160] width 38 height 23
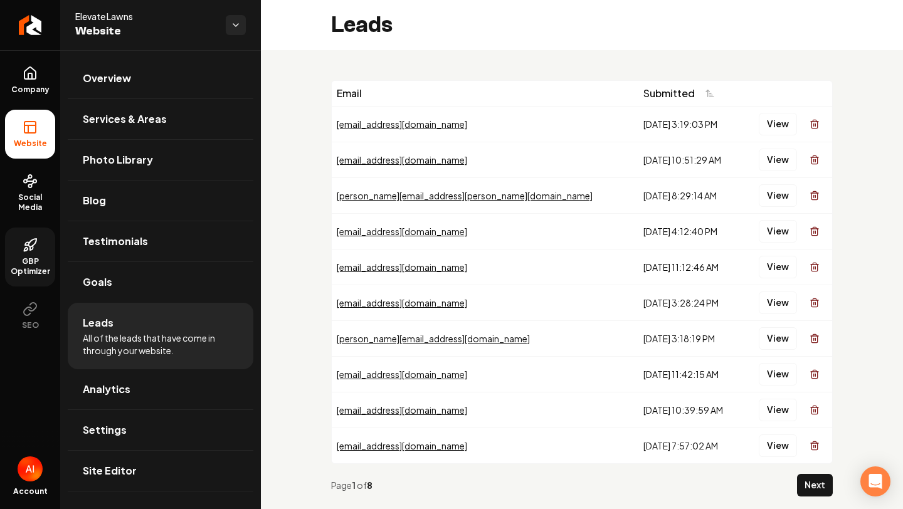
click at [800, 240] on div "View" at bounding box center [787, 231] width 80 height 25
click at [796, 236] on button "View" at bounding box center [778, 231] width 38 height 23
click at [780, 274] on button "View" at bounding box center [778, 267] width 38 height 23
click at [770, 303] on button "View" at bounding box center [778, 303] width 38 height 23
click at [770, 335] on button "View" at bounding box center [778, 339] width 38 height 23
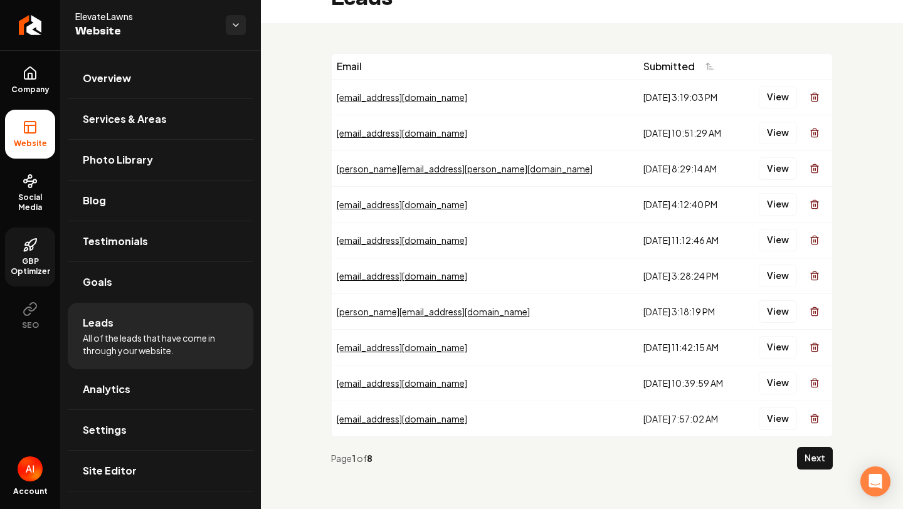
scroll to position [27, 0]
